Goal: Communication & Community: Participate in discussion

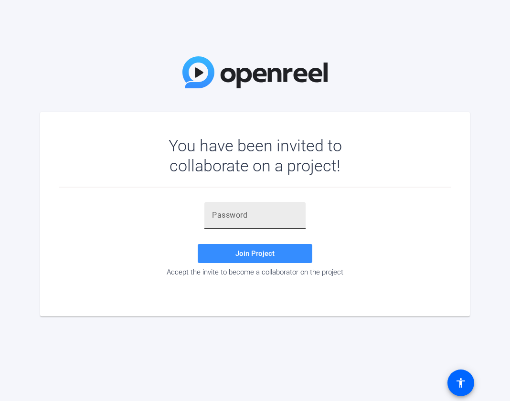
click at [259, 220] on input "text" at bounding box center [255, 215] width 86 height 11
paste input "$eR01Y"
type input "$eR01Y"
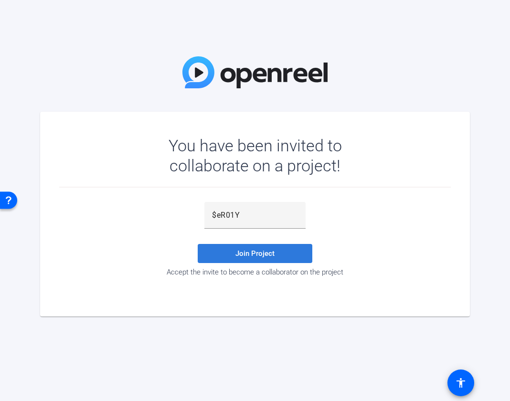
click at [219, 250] on span at bounding box center [255, 253] width 115 height 23
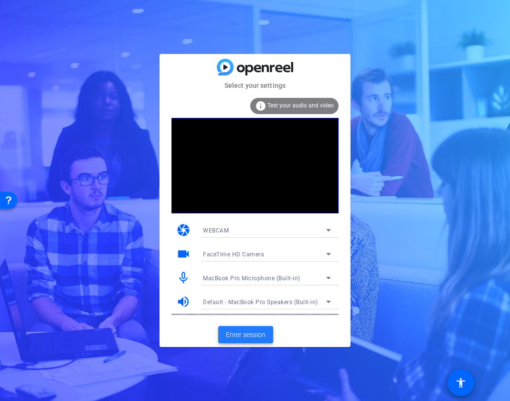
click at [244, 336] on span "Enter session" at bounding box center [246, 335] width 40 height 10
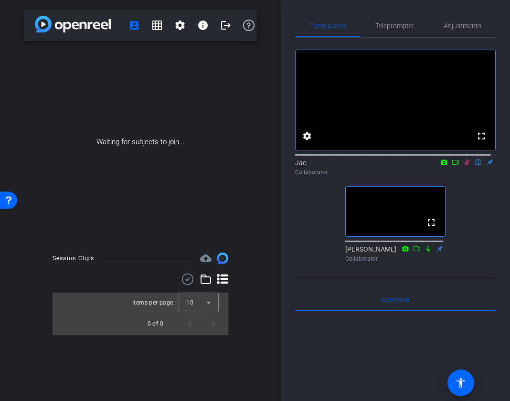
click at [463, 166] on icon at bounding box center [467, 162] width 8 height 7
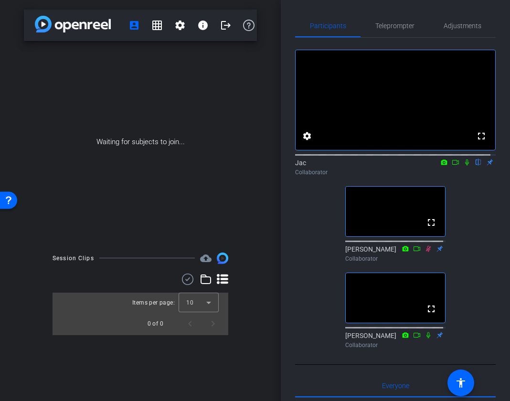
click at [465, 166] on icon at bounding box center [467, 163] width 4 height 6
click at [463, 166] on icon at bounding box center [467, 162] width 8 height 7
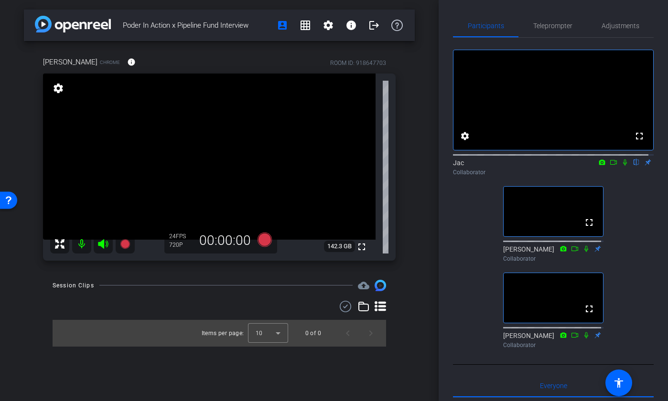
click at [510, 166] on icon at bounding box center [625, 162] width 8 height 7
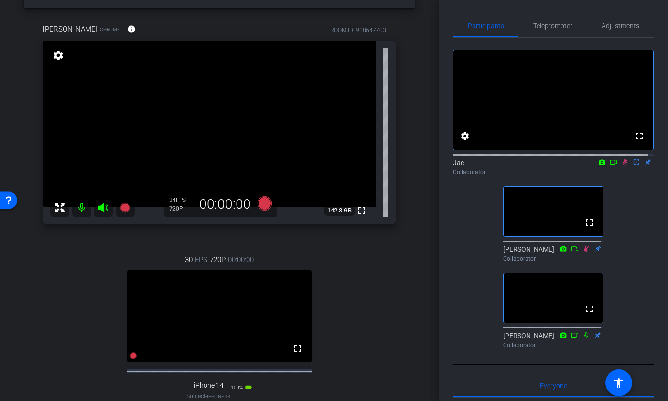
scroll to position [30, 0]
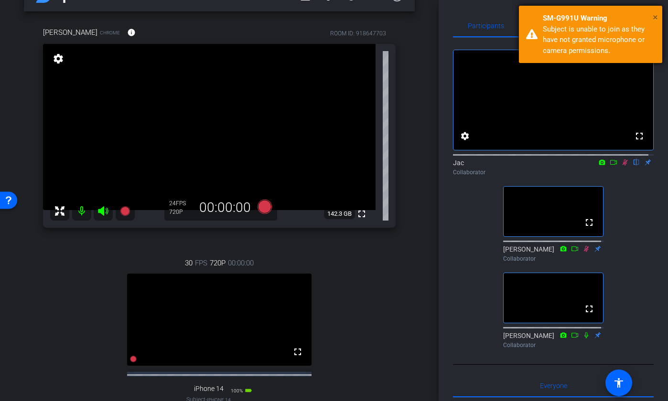
click at [510, 16] on span "×" at bounding box center [655, 16] width 5 height 11
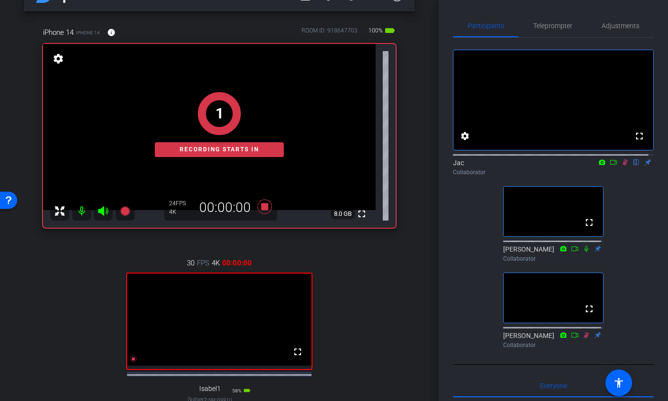
click at [510, 166] on icon at bounding box center [614, 162] width 8 height 7
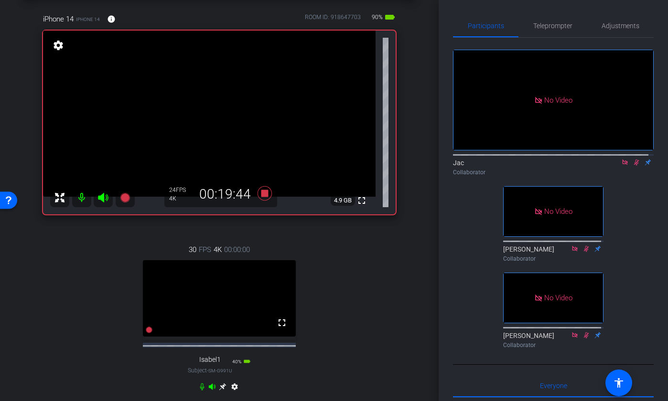
scroll to position [197, 0]
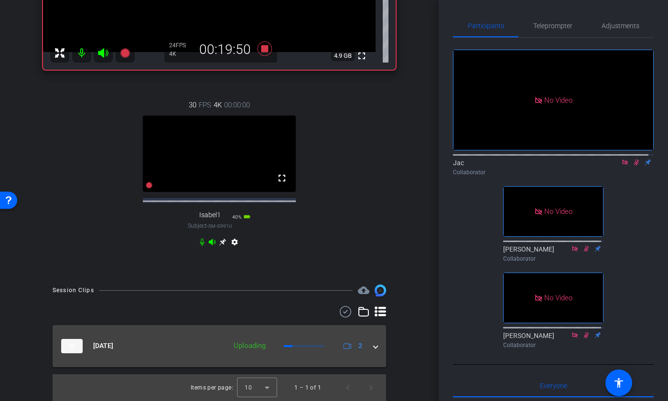
click at [374, 346] on span at bounding box center [376, 346] width 4 height 10
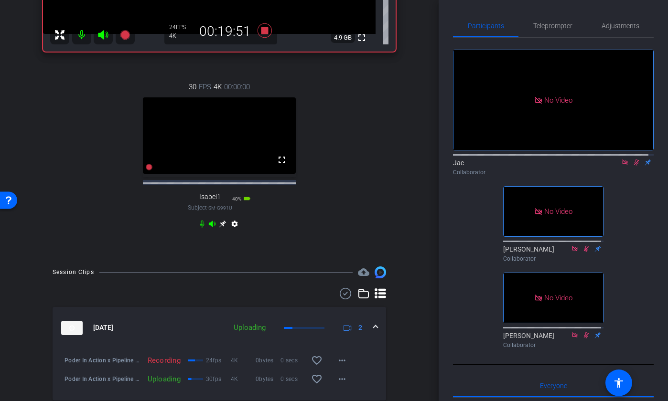
scroll to position [208, 0]
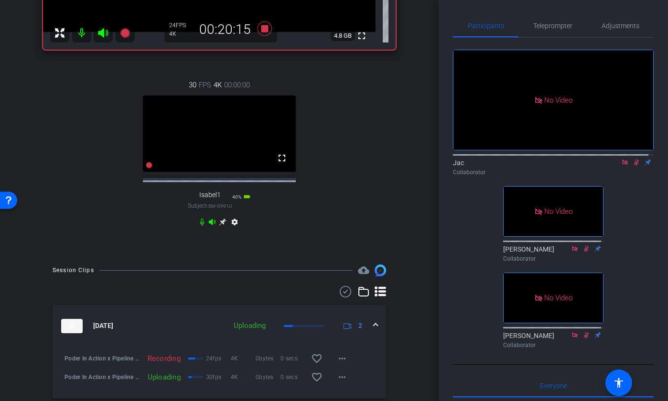
click at [283, 120] on video at bounding box center [219, 134] width 153 height 76
click at [510, 166] on icon at bounding box center [636, 163] width 5 height 6
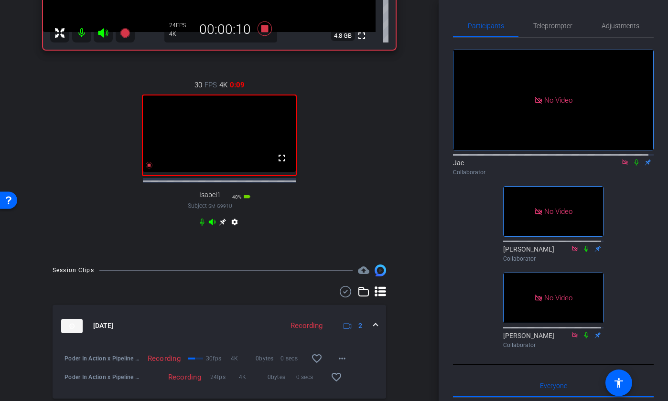
click at [510, 166] on icon at bounding box center [636, 163] width 4 height 6
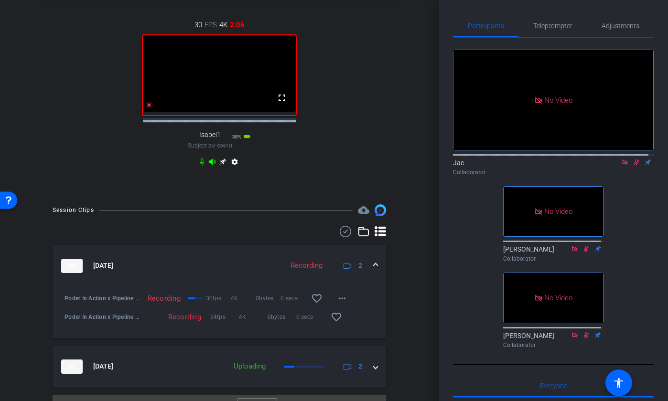
scroll to position [270, 0]
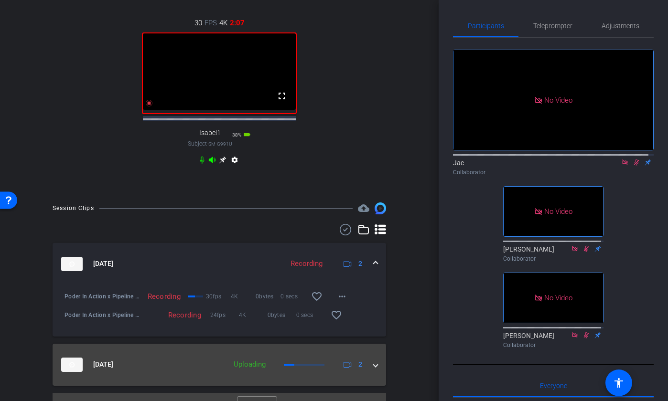
click at [374, 370] on span at bounding box center [376, 365] width 4 height 10
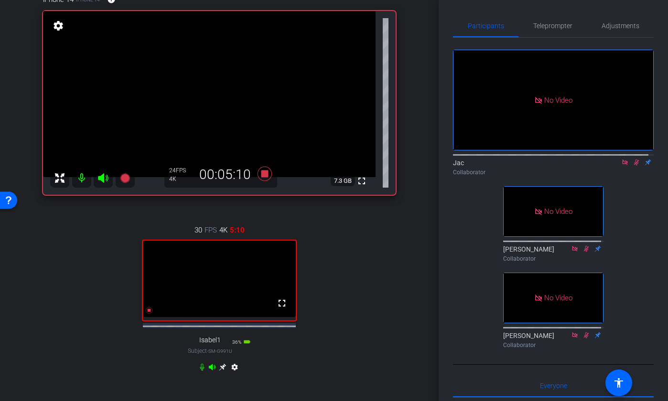
scroll to position [64, 0]
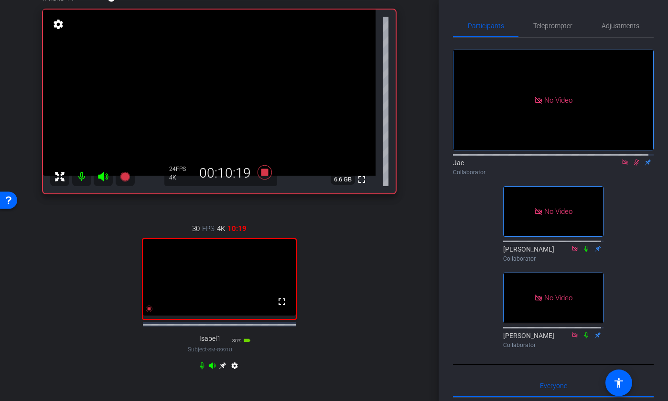
click at [510, 166] on icon at bounding box center [636, 162] width 8 height 7
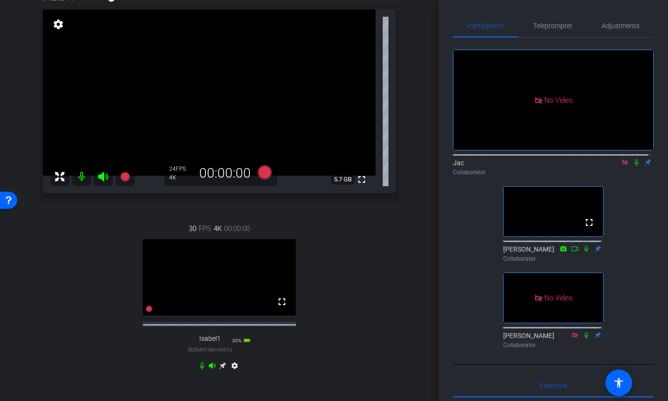
click at [510, 166] on icon at bounding box center [636, 162] width 8 height 7
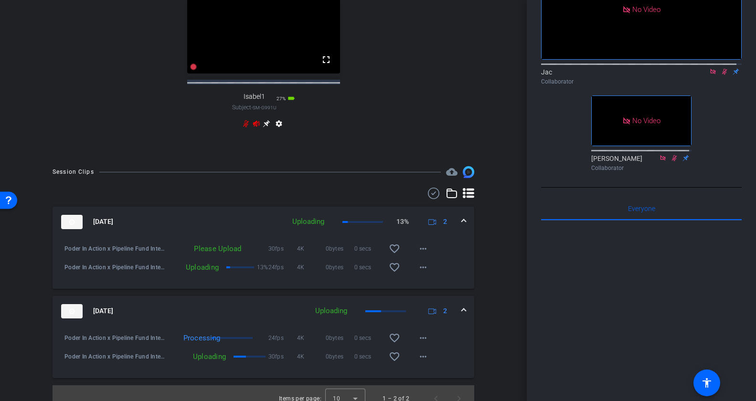
scroll to position [292, 0]
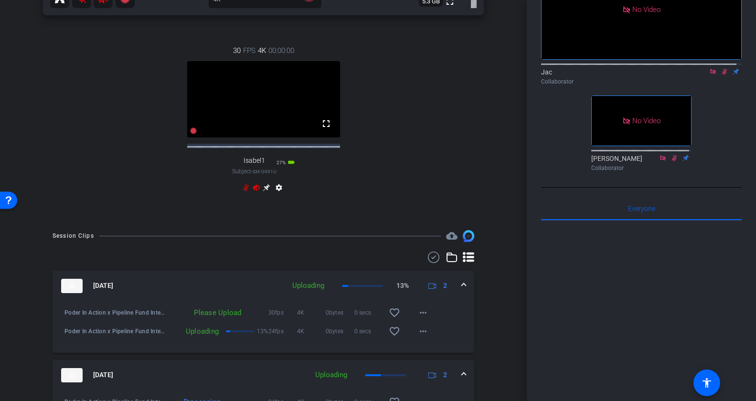
click at [390, 155] on div "30 FPS 4K 00:00:00 fullscreen Isabel1 Subject - SM-G991U 27% battery_std settin…" at bounding box center [263, 121] width 441 height 182
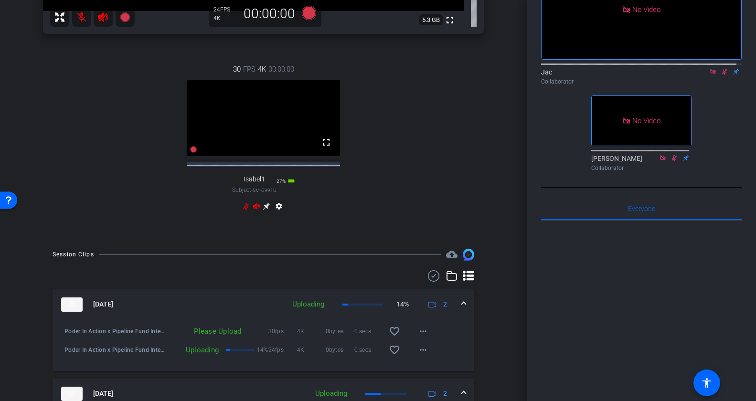
scroll to position [111, 0]
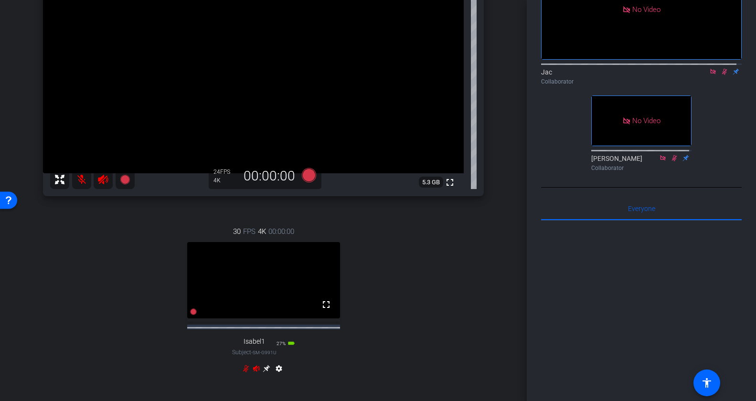
click at [279, 289] on video at bounding box center [263, 280] width 153 height 76
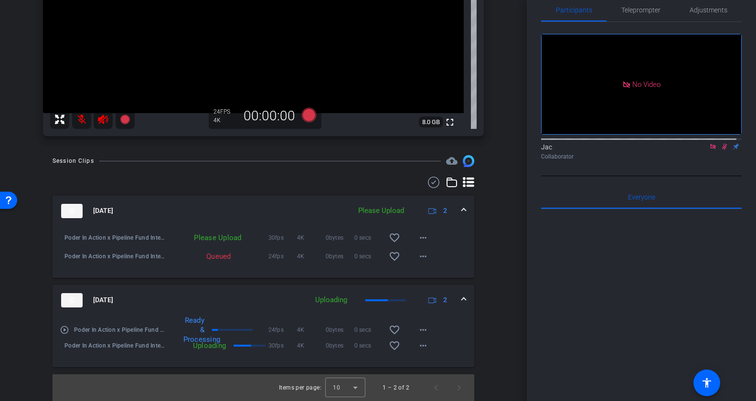
scroll to position [171, 0]
